Goal: Task Accomplishment & Management: Manage account settings

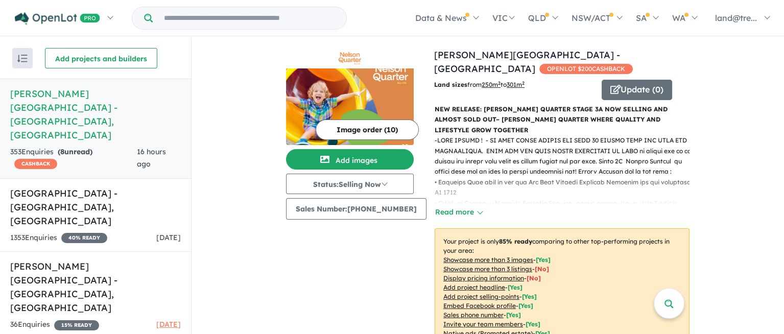
click at [557, 181] on div "- - And that’s just the beginning. Built for Quality. Planned for the Future. -…" at bounding box center [557, 176] width 263 height 83
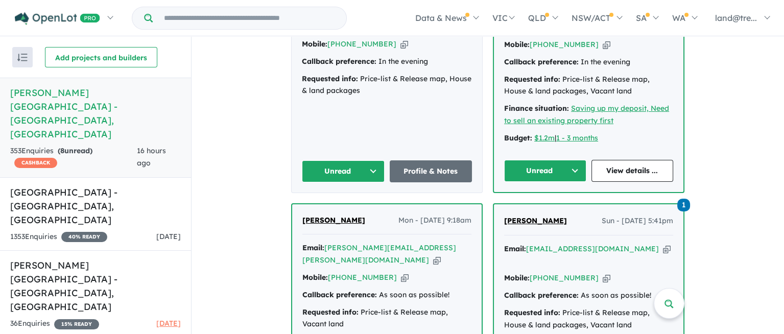
scroll to position [946, 0]
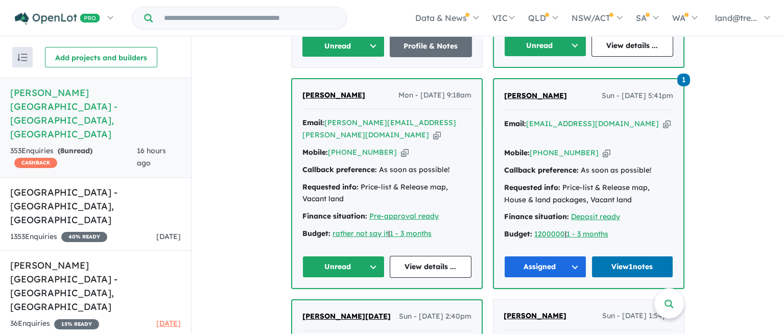
scroll to position [1009, 0]
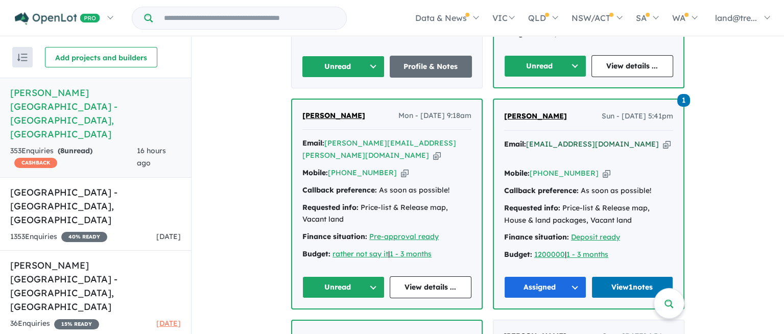
click at [559, 139] on a%20Nelson%20Quarter%20Estate%20-%20Box%20Hill"] "[EMAIL_ADDRESS][DOMAIN_NAME]" at bounding box center [592, 143] width 133 height 9
click at [398, 110] on span "Mon - [DATE] 9:18am" at bounding box center [434, 116] width 73 height 12
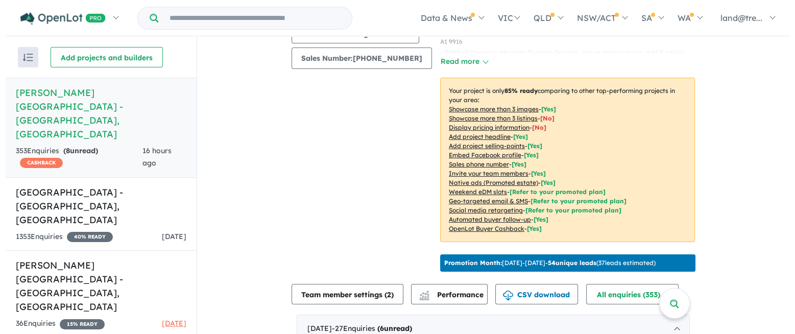
scroll to position [0, 0]
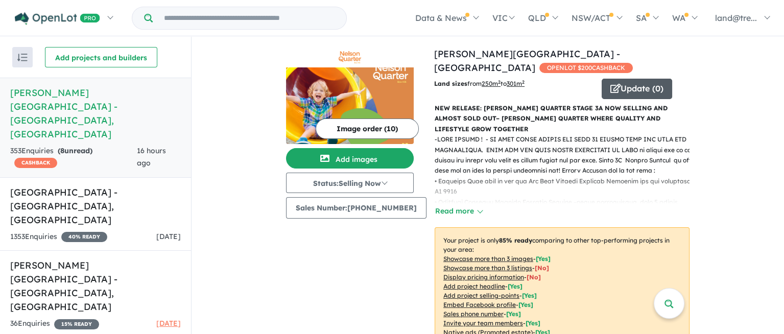
click at [622, 79] on button "Update ( 0 )" at bounding box center [637, 89] width 70 height 20
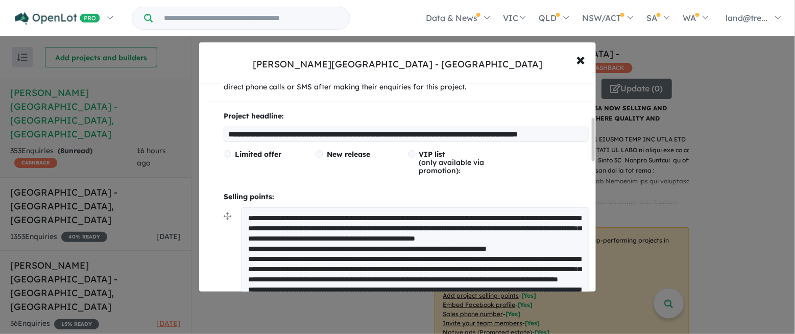
scroll to position [210, 0]
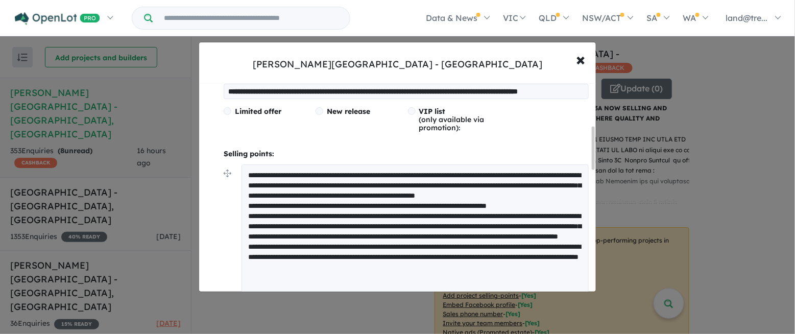
click at [311, 171] on textarea at bounding box center [415, 235] width 347 height 143
click at [485, 173] on textarea at bounding box center [415, 235] width 347 height 143
click at [325, 182] on textarea at bounding box center [415, 235] width 347 height 143
click at [511, 196] on textarea at bounding box center [415, 235] width 347 height 143
click at [328, 213] on textarea at bounding box center [415, 240] width 347 height 153
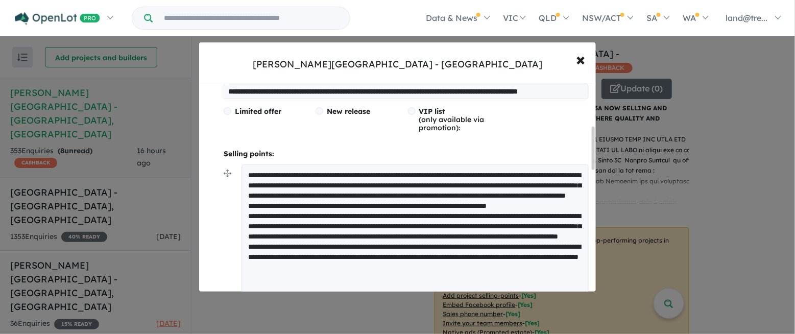
click at [388, 203] on textarea at bounding box center [415, 240] width 347 height 153
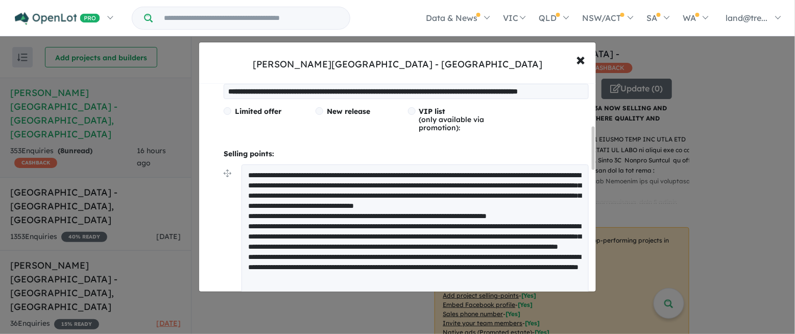
drag, startPoint x: 290, startPoint y: 221, endPoint x: 300, endPoint y: 229, distance: 12.8
click at [300, 229] on textarea at bounding box center [415, 245] width 347 height 163
click at [546, 202] on textarea at bounding box center [415, 245] width 347 height 163
click at [280, 223] on textarea at bounding box center [415, 245] width 347 height 163
click at [512, 211] on textarea at bounding box center [415, 245] width 347 height 163
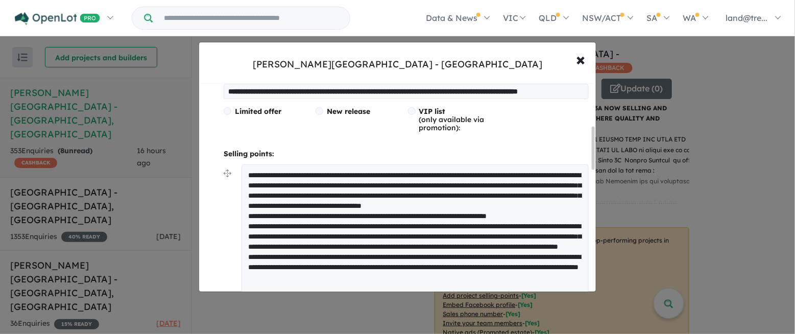
click at [279, 220] on textarea at bounding box center [415, 245] width 347 height 163
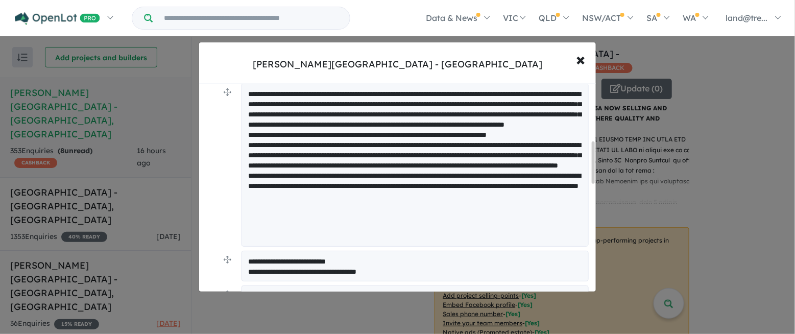
type textarea "**********"
click at [455, 306] on div "**********" at bounding box center [397, 167] width 795 height 334
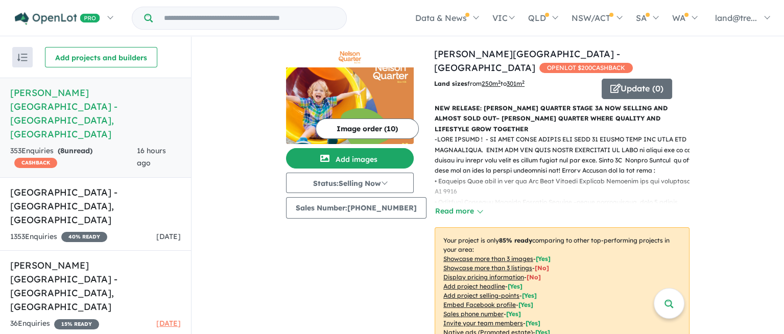
scroll to position [0, 0]
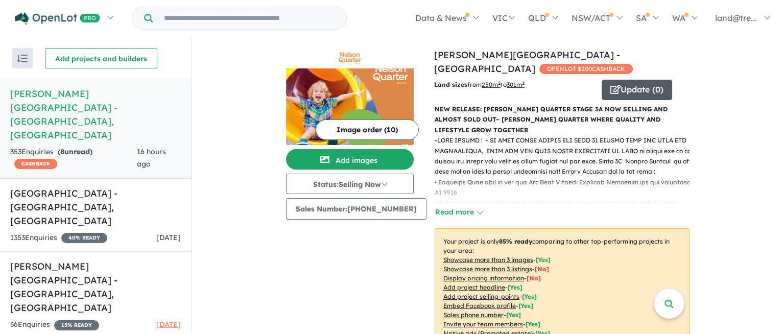
click at [626, 80] on button "Update ( 0 )" at bounding box center [637, 90] width 70 height 20
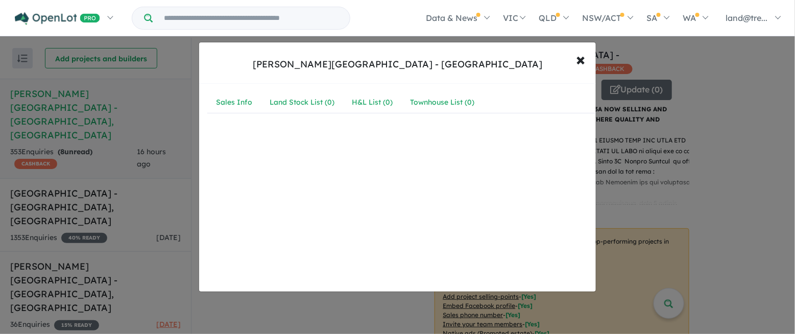
click at [626, 73] on div "[PERSON_NAME][GEOGRAPHIC_DATA] - [GEOGRAPHIC_DATA] × Close Sales Info Land Stoc…" at bounding box center [397, 167] width 795 height 334
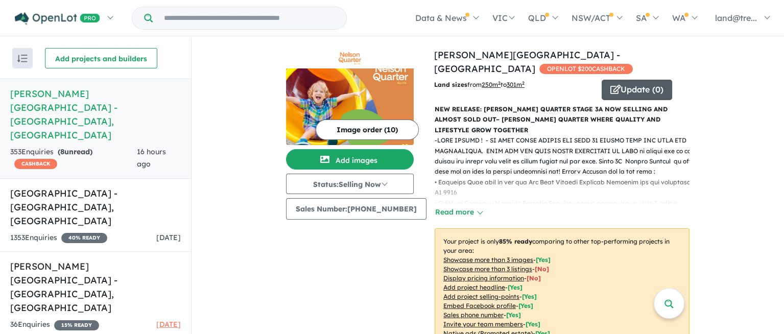
click at [624, 80] on button "Update ( 0 )" at bounding box center [637, 90] width 70 height 20
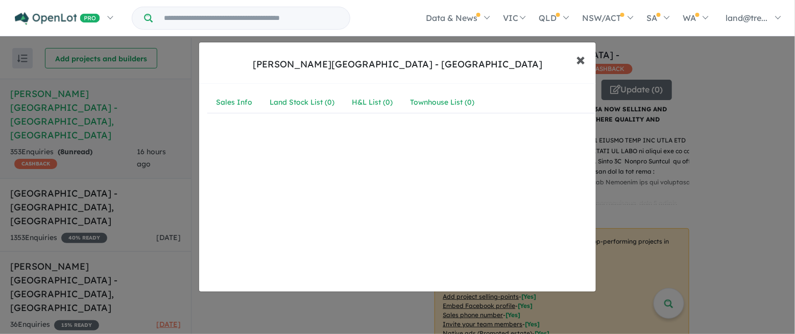
click at [579, 54] on span "×" at bounding box center [581, 59] width 9 height 22
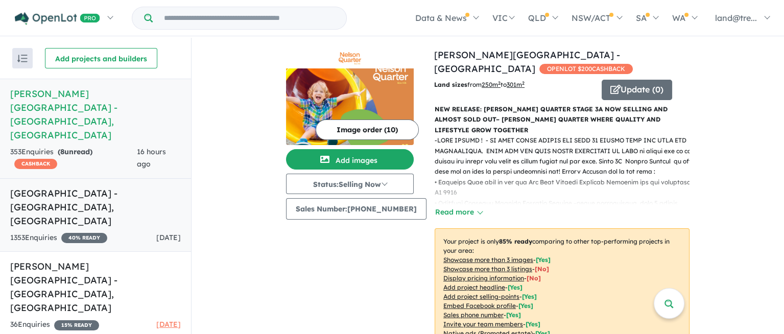
click at [51, 186] on h5 "[GEOGRAPHIC_DATA] , [GEOGRAPHIC_DATA]" at bounding box center [95, 206] width 171 height 41
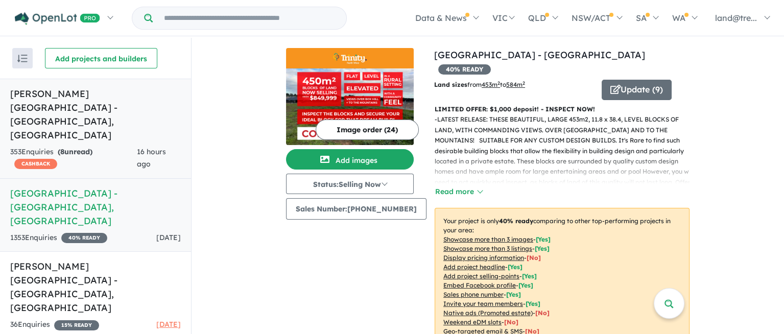
click at [42, 94] on h5 "[PERSON_NAME][GEOGRAPHIC_DATA] - [GEOGRAPHIC_DATA] , [GEOGRAPHIC_DATA]" at bounding box center [95, 114] width 171 height 55
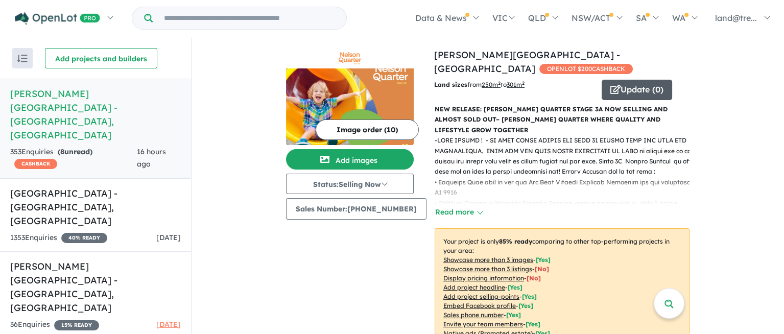
click at [621, 80] on button "Update ( 0 )" at bounding box center [637, 90] width 70 height 20
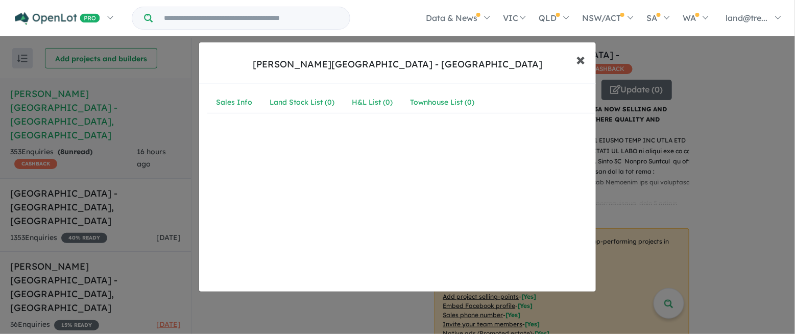
click at [583, 58] on span "×" at bounding box center [581, 59] width 9 height 22
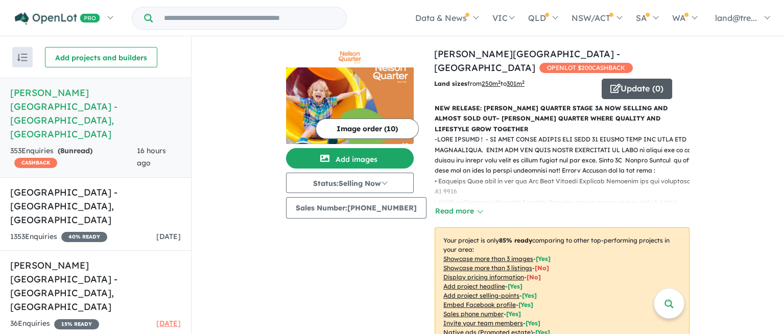
click at [625, 79] on button "Update ( 0 )" at bounding box center [637, 89] width 70 height 20
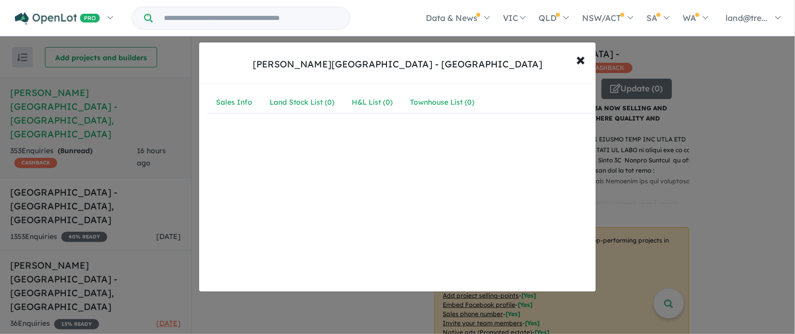
click at [625, 72] on div "[PERSON_NAME][GEOGRAPHIC_DATA] - [GEOGRAPHIC_DATA] × Close Sales Info Land Stoc…" at bounding box center [397, 167] width 795 height 334
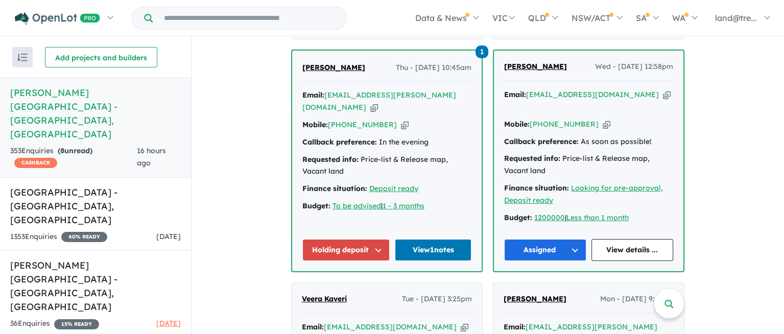
scroll to position [2664, 0]
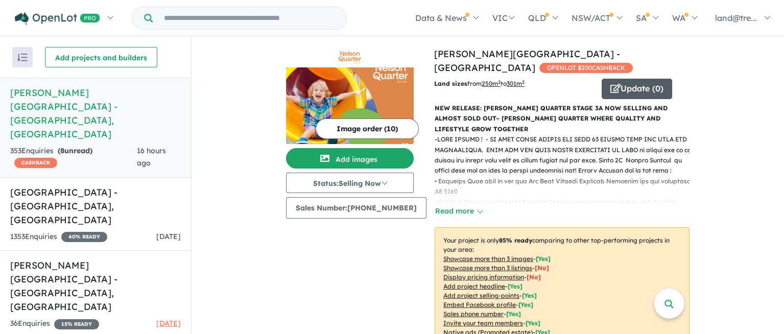
click at [627, 79] on button "Update ( 0 )" at bounding box center [637, 89] width 70 height 20
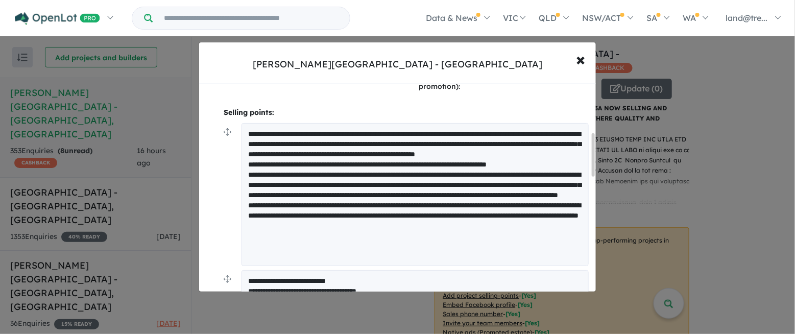
scroll to position [256, 0]
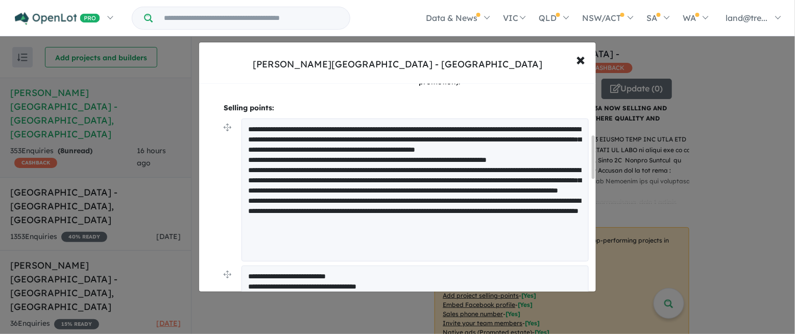
click at [440, 128] on textarea at bounding box center [415, 189] width 347 height 143
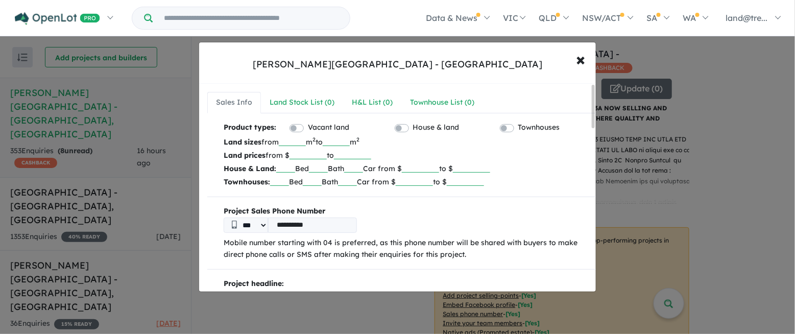
scroll to position [147, 0]
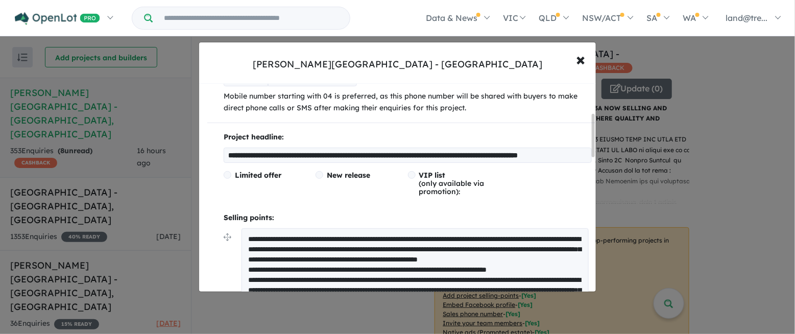
type textarea "**********"
click at [337, 152] on input "**********" at bounding box center [408, 155] width 368 height 15
type input "**********"
click at [442, 236] on textarea at bounding box center [415, 299] width 347 height 143
click at [321, 247] on textarea at bounding box center [415, 299] width 347 height 143
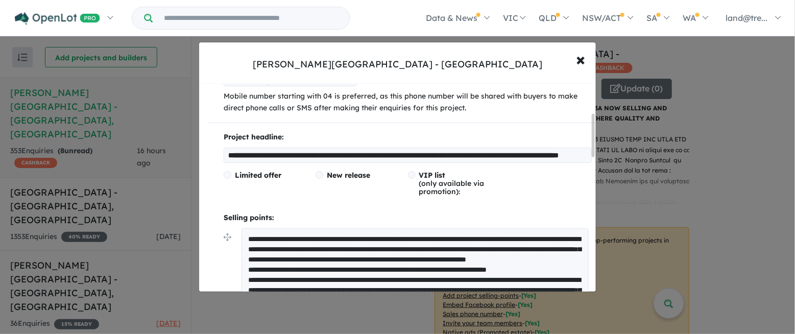
click at [411, 247] on textarea at bounding box center [415, 299] width 347 height 143
click at [475, 248] on textarea at bounding box center [415, 304] width 347 height 153
click at [477, 255] on textarea at bounding box center [415, 304] width 347 height 153
click at [485, 271] on textarea at bounding box center [415, 304] width 347 height 153
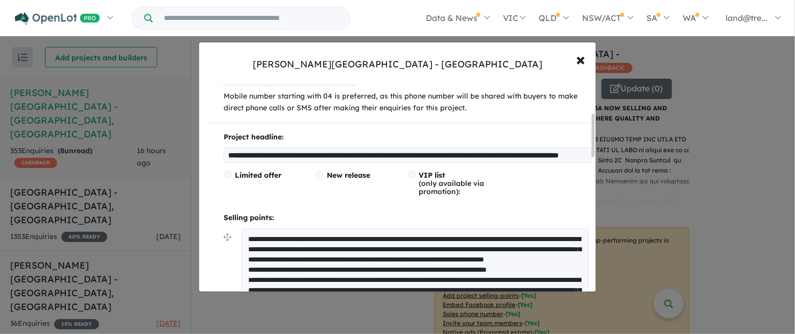
click at [473, 245] on textarea at bounding box center [415, 304] width 347 height 153
click at [479, 244] on textarea at bounding box center [415, 304] width 347 height 153
click at [499, 275] on textarea at bounding box center [415, 304] width 347 height 153
click at [475, 245] on textarea at bounding box center [415, 304] width 347 height 153
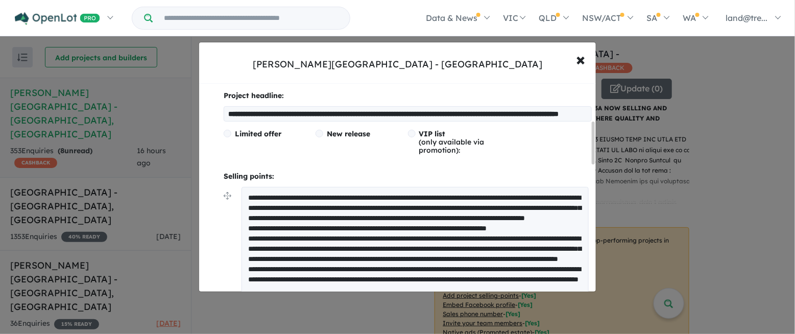
scroll to position [221, 0]
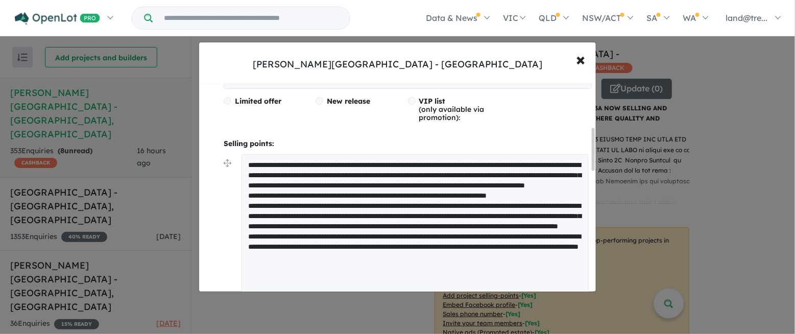
click at [279, 192] on textarea at bounding box center [415, 230] width 347 height 153
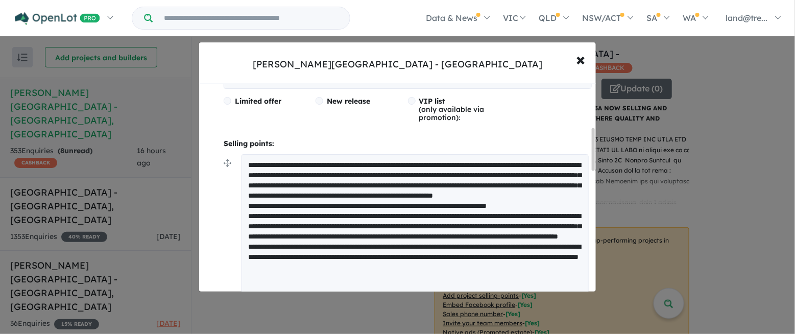
click at [356, 215] on textarea at bounding box center [415, 235] width 347 height 163
click at [265, 170] on textarea at bounding box center [415, 235] width 347 height 163
click at [376, 204] on textarea at bounding box center [415, 235] width 347 height 163
click at [343, 214] on textarea at bounding box center [415, 235] width 347 height 163
click at [448, 213] on textarea at bounding box center [415, 235] width 347 height 163
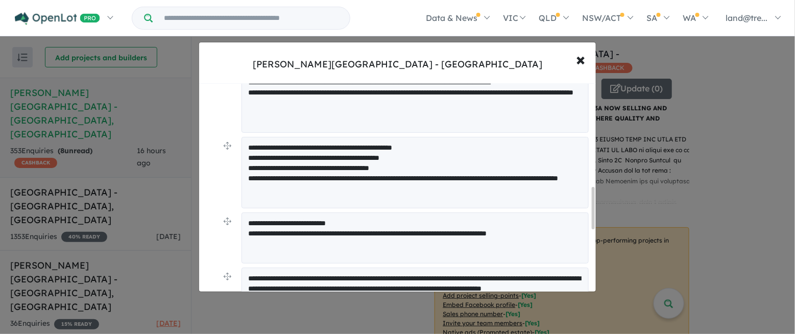
scroll to position [527, 0]
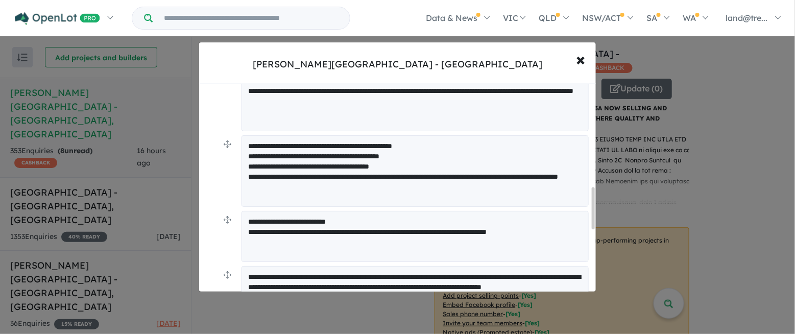
type textarea "**********"
click at [439, 146] on textarea "**********" at bounding box center [415, 170] width 347 height 71
type textarea "**********"
click at [245, 218] on textarea "**********" at bounding box center [415, 236] width 347 height 51
click at [314, 220] on textarea "**********" at bounding box center [415, 236] width 347 height 51
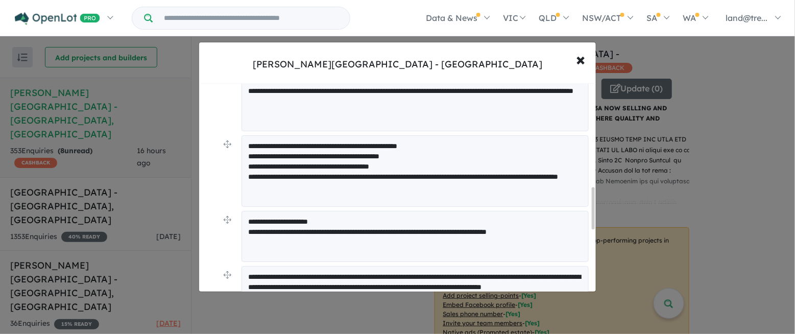
click at [334, 221] on textarea "**********" at bounding box center [415, 236] width 347 height 51
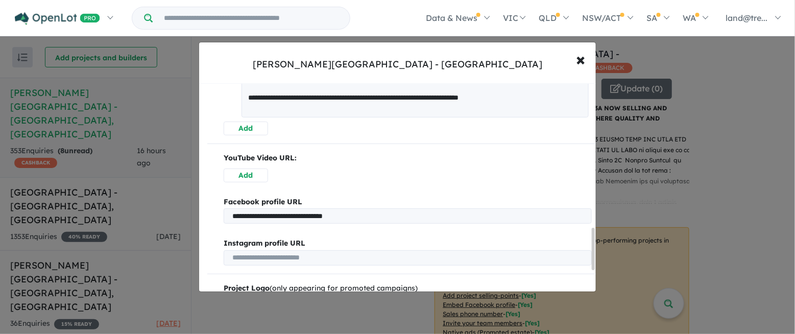
scroll to position [861, 0]
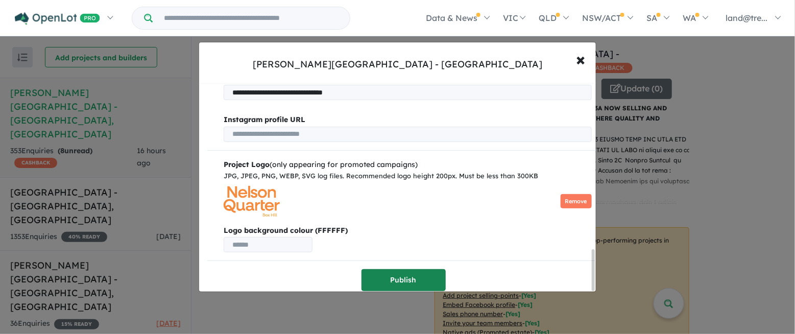
type textarea "**********"
click at [394, 274] on button "Publish" at bounding box center [404, 280] width 84 height 22
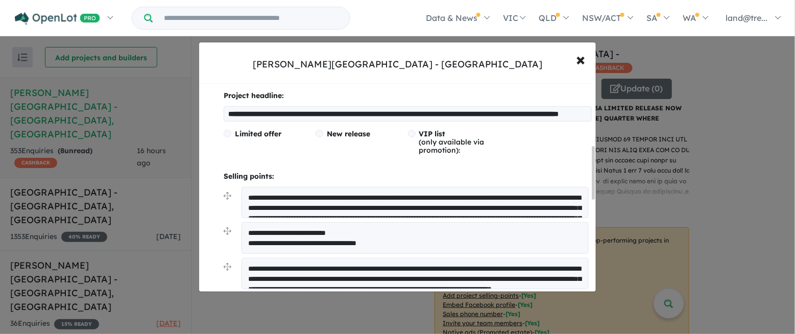
scroll to position [258, 0]
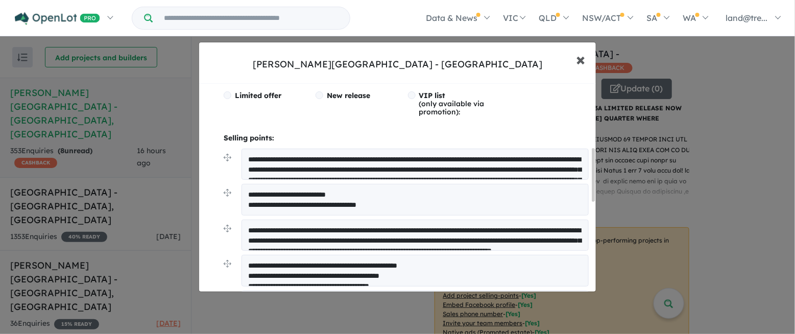
click at [578, 58] on span "×" at bounding box center [581, 59] width 9 height 22
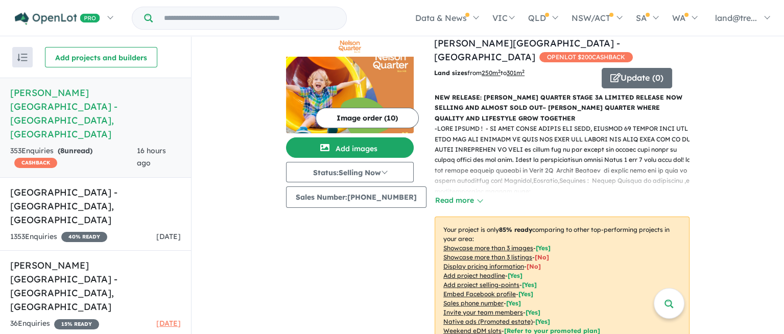
scroll to position [0, 0]
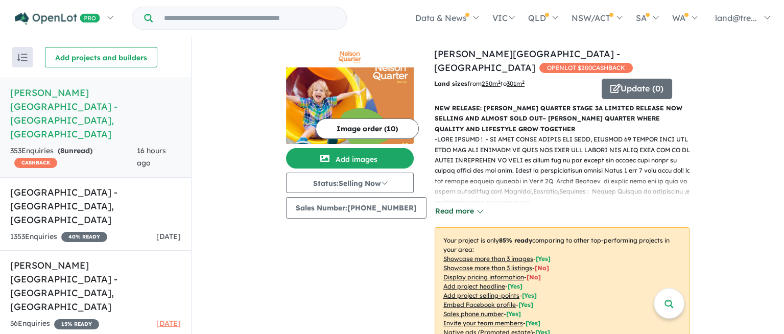
click at [441, 205] on button "Read more" at bounding box center [459, 211] width 48 height 12
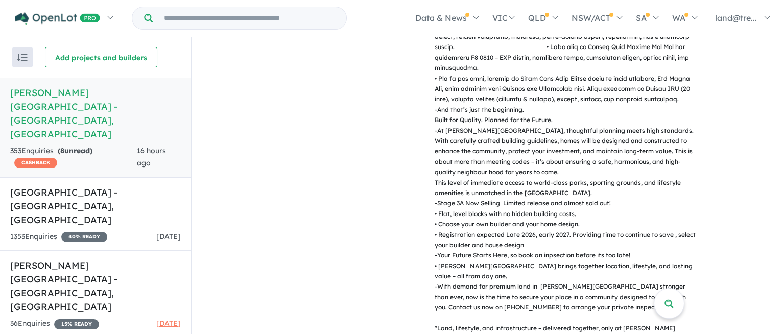
scroll to position [209, 0]
